Goal: Register for event/course

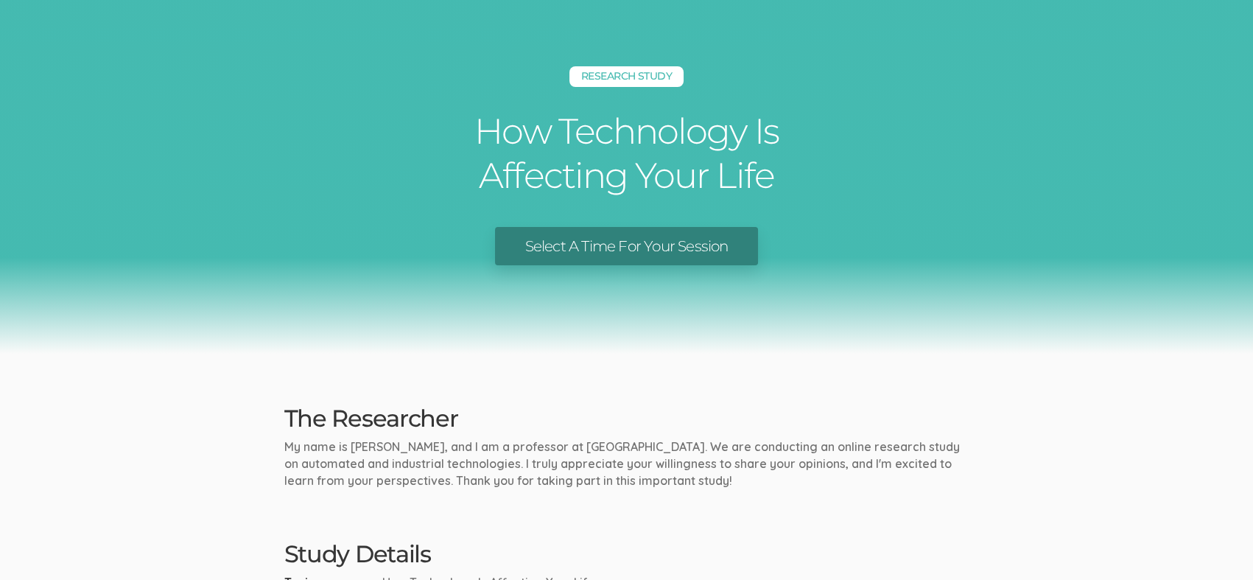
click at [650, 248] on link "Select A Time For Your Session" at bounding box center [626, 246] width 262 height 39
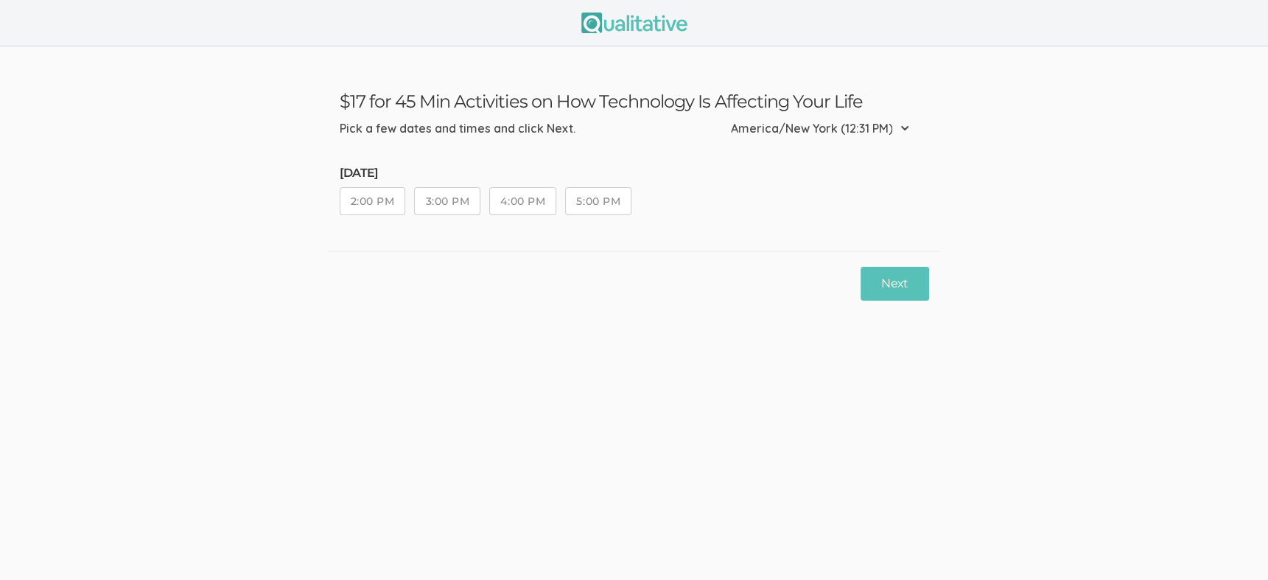
click at [463, 204] on button "3:00 PM" at bounding box center [447, 201] width 66 height 28
click at [905, 290] on button "Next" at bounding box center [894, 284] width 68 height 35
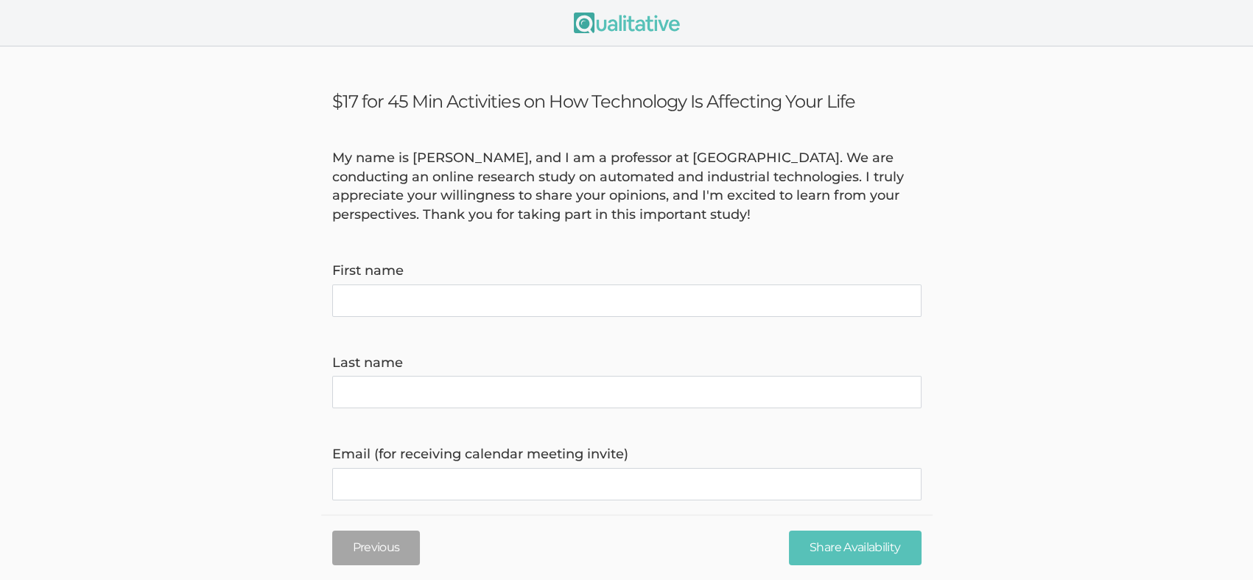
click at [415, 297] on name "First name" at bounding box center [626, 300] width 589 height 32
type name "JESSICA"
type name "DERRICK"
type invite\) "jmderrick1982@gmail.com"
type time\) "9197214263"
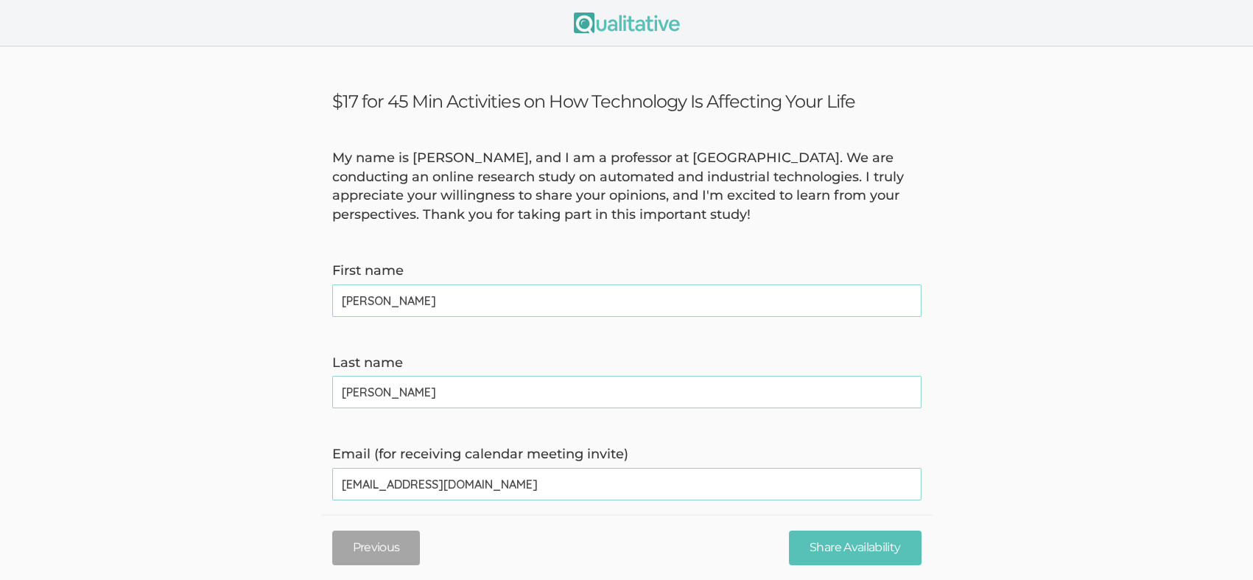
type name "BRITTNEY"
click at [538, 485] on invite\) "jmderrick1982@gmail.com" at bounding box center [626, 484] width 589 height 32
type invite\) "sicaalluvyew@hotmail.com"
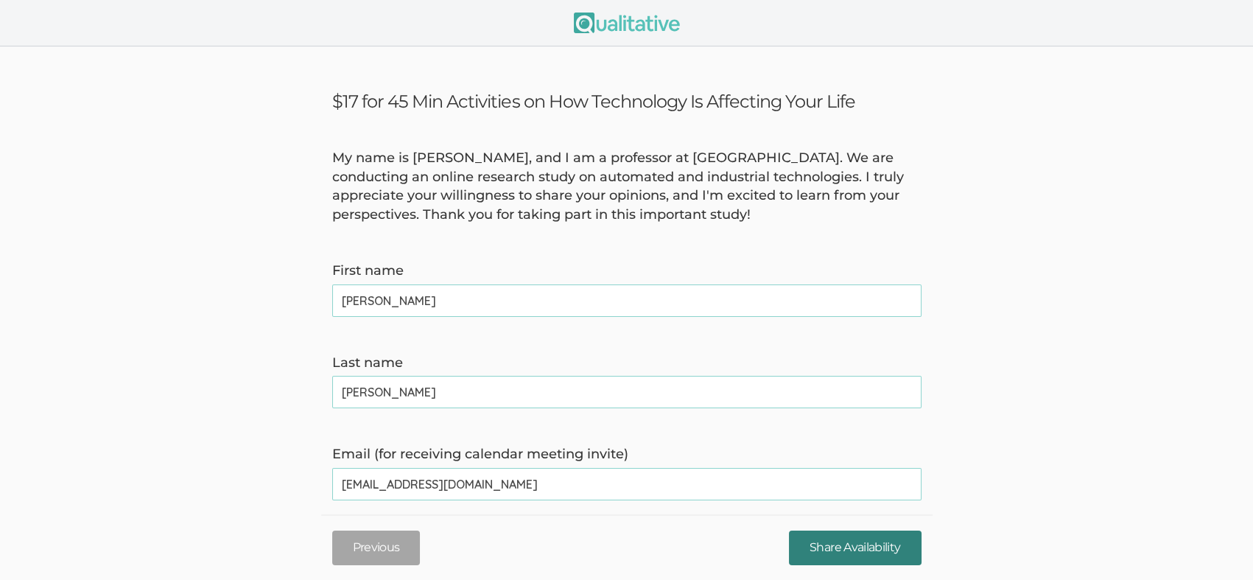
click at [863, 550] on input "Share Availability" at bounding box center [855, 547] width 132 height 35
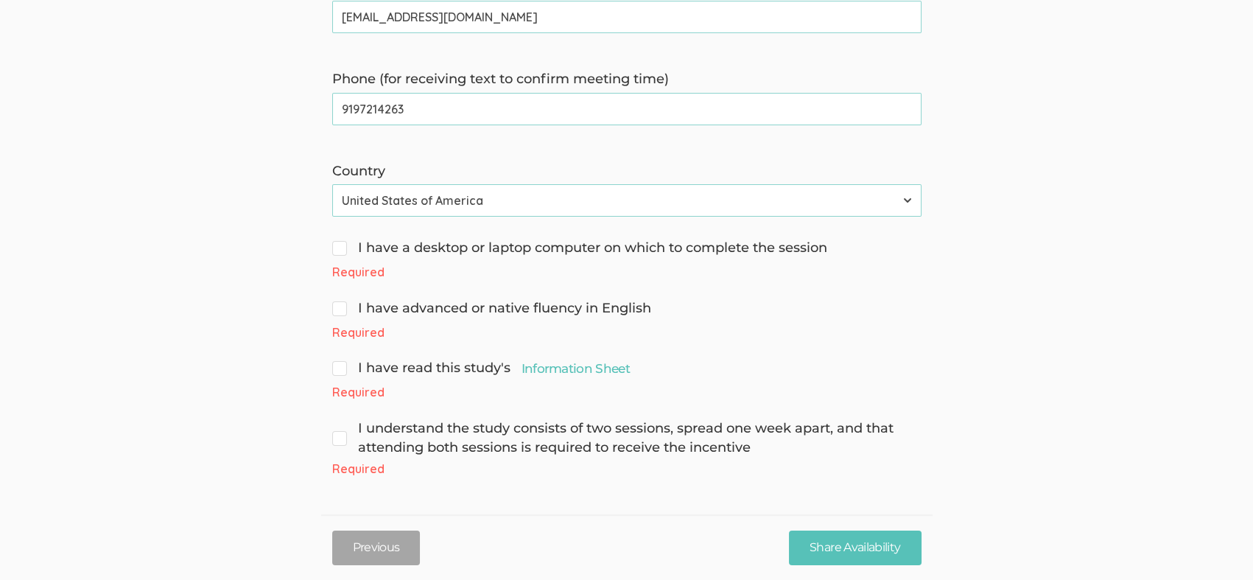
click at [379, 248] on span "I have a desktop or laptop computer on which to complete the session" at bounding box center [579, 248] width 495 height 19
click at [342, 248] on input "I have a desktop or laptop computer on which to complete the session" at bounding box center [337, 247] width 10 height 10
checkbox input "true"
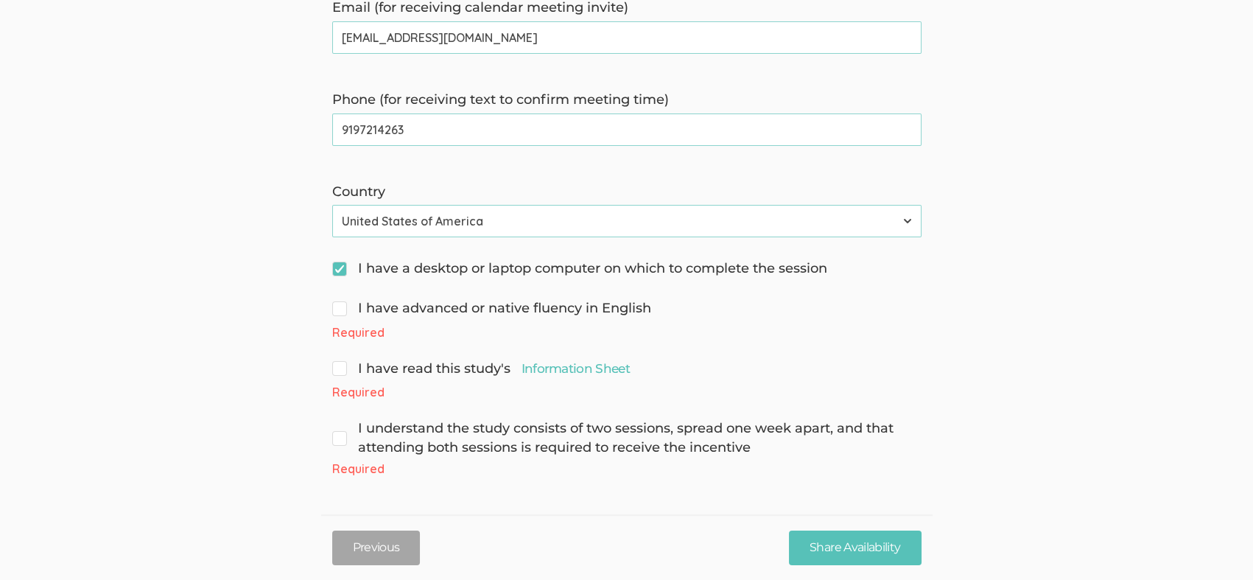
click at [414, 313] on span "I have advanced or native fluency in English" at bounding box center [491, 308] width 319 height 19
click at [342, 312] on input "I have advanced or native fluency in English" at bounding box center [337, 307] width 10 height 10
checkbox input "true"
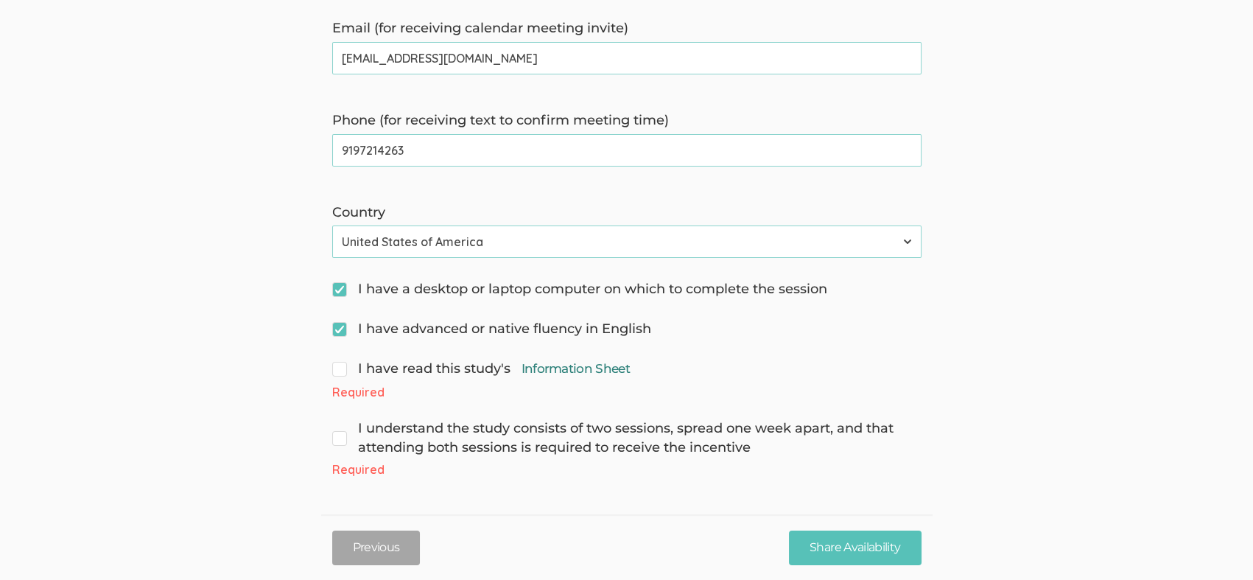
click at [597, 365] on link "Information Sheet" at bounding box center [576, 369] width 108 height 18
click at [340, 370] on input "I have read this study's Information Sheet" at bounding box center [337, 367] width 10 height 10
checkbox input "true"
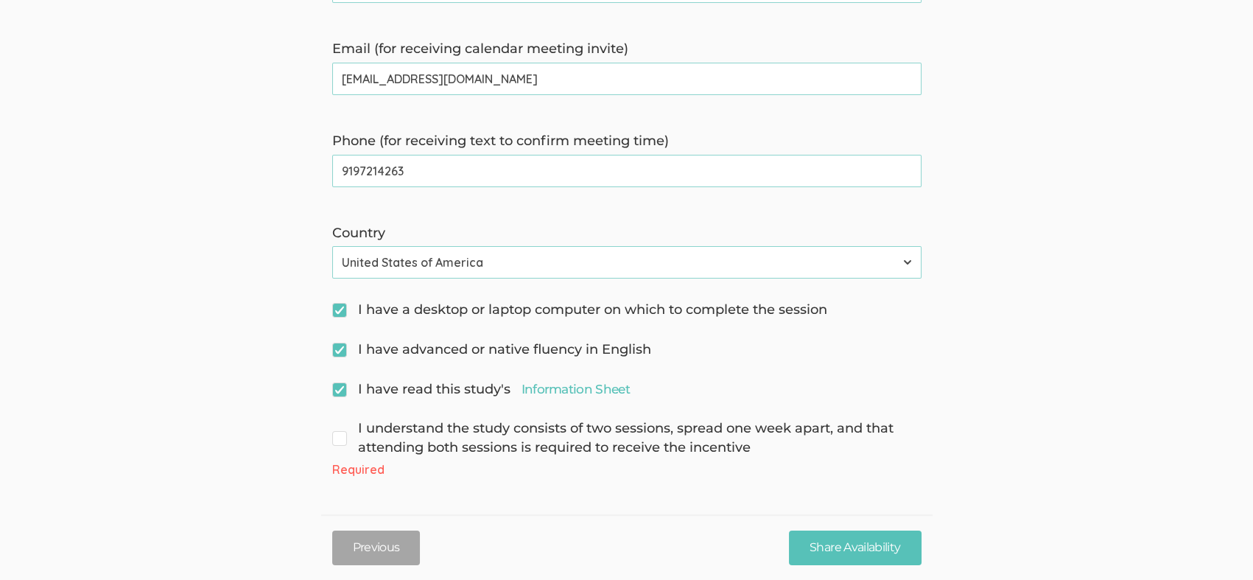
scroll to position [405, 0]
click at [337, 438] on span "I understand the study consists of two sessions, spread one week apart, and tha…" at bounding box center [626, 438] width 589 height 38
click at [337, 432] on input "I understand the study consists of two sessions, spread one week apart, and tha…" at bounding box center [337, 427] width 10 height 10
checkbox input "true"
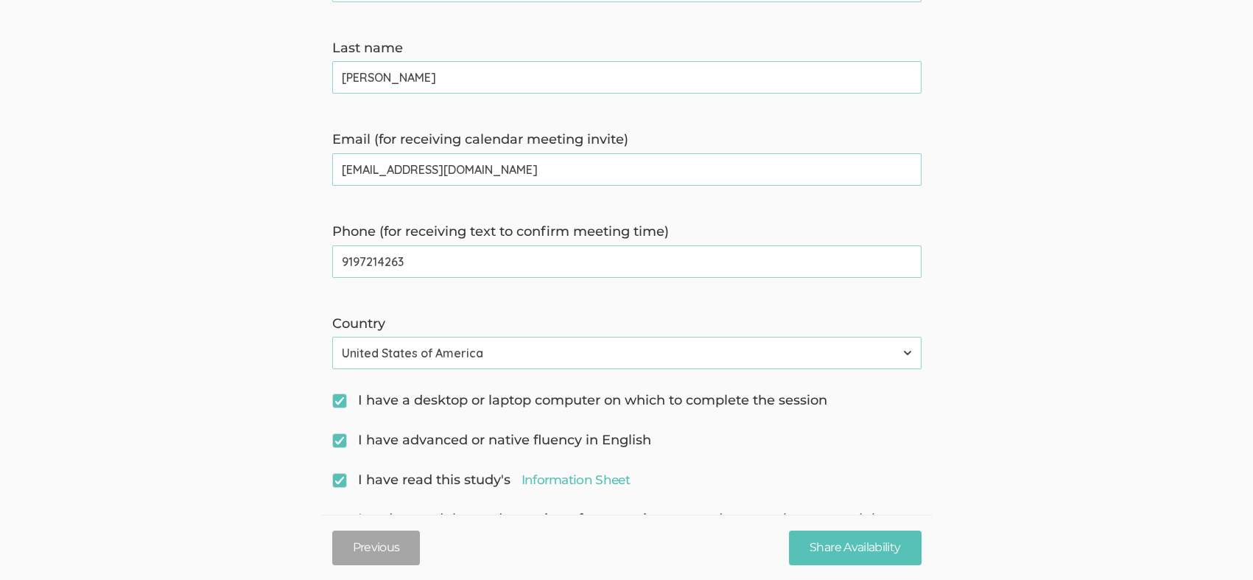
scroll to position [188, 0]
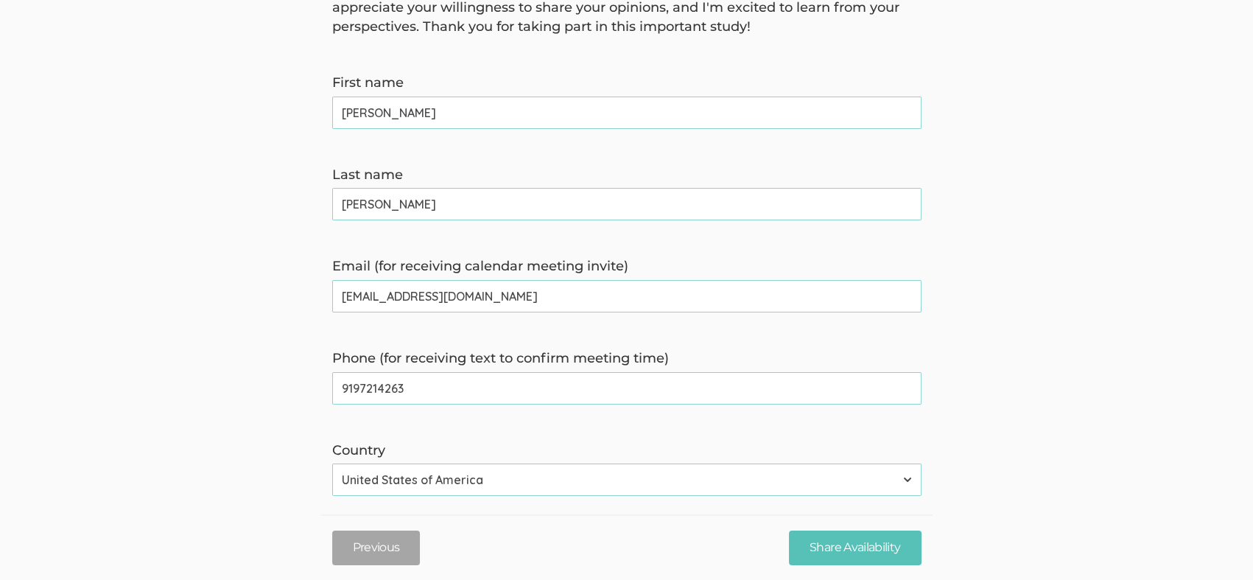
click at [409, 302] on invite\) "sicaalluvyew@hotmail.com" at bounding box center [626, 296] width 589 height 32
drag, startPoint x: 379, startPoint y: 284, endPoint x: 382, endPoint y: 292, distance: 8.6
click at [382, 291] on invite\) "sicaalluvyew@hotmail.com" at bounding box center [626, 296] width 589 height 32
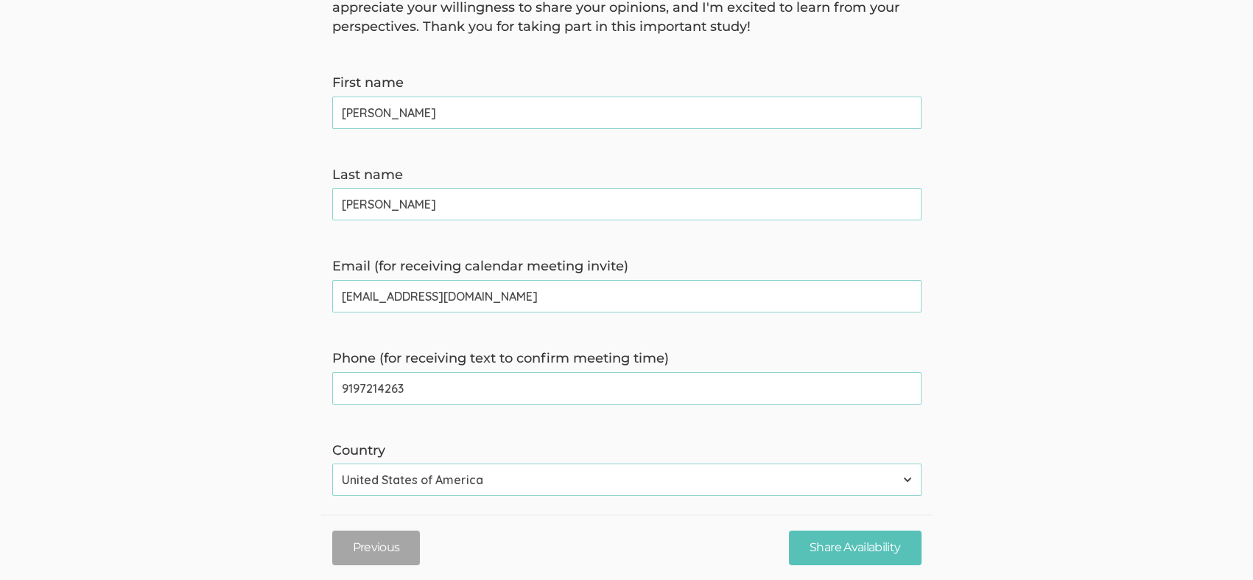
click at [382, 292] on invite\) "sicaalluvyew@hotmail.com" at bounding box center [626, 296] width 589 height 32
click at [383, 292] on invite\) "sicaalluvyew@hotmail.com" at bounding box center [626, 296] width 589 height 32
type invite\) "jmramsey1982@hotmail.com"
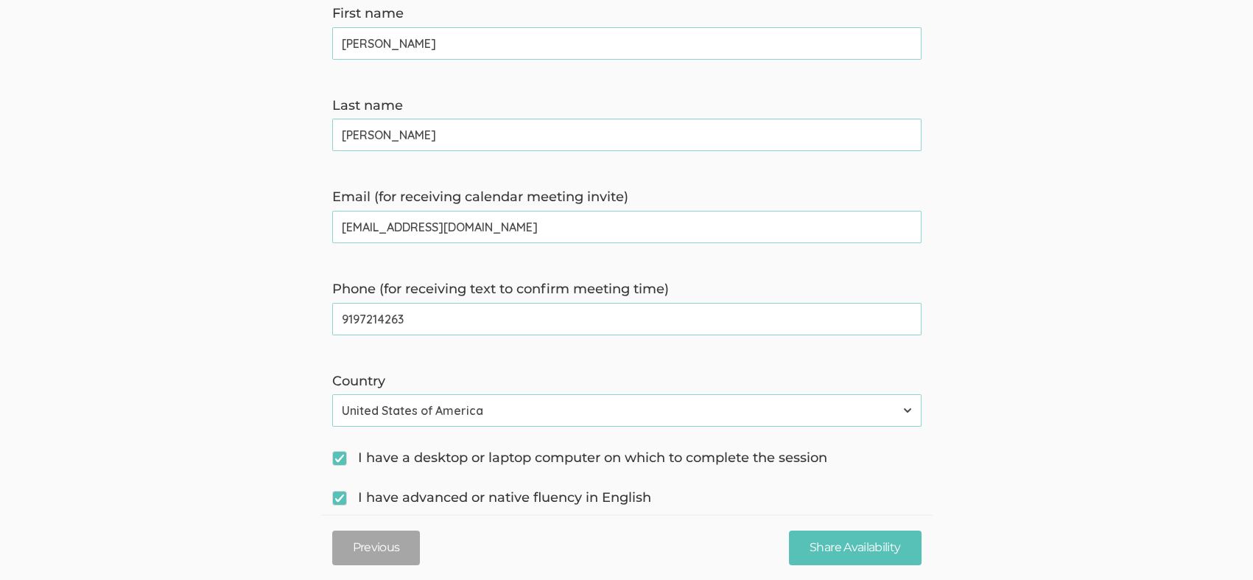
scroll to position [385, 0]
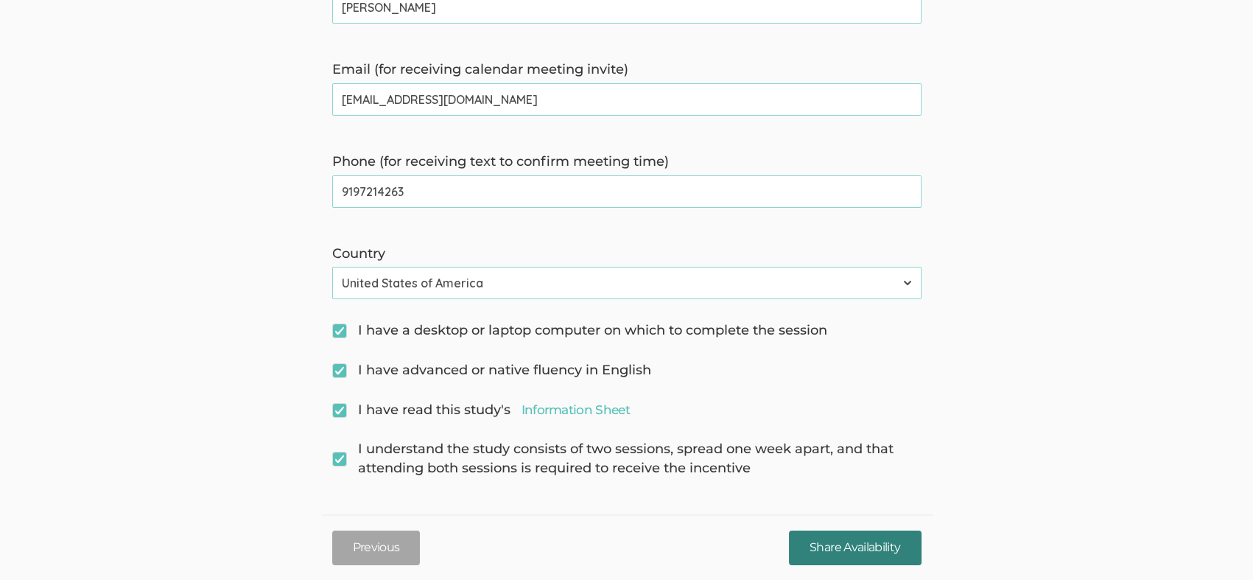
click at [868, 550] on input "Share Availability" at bounding box center [855, 547] width 132 height 35
